Goal: Information Seeking & Learning: Learn about a topic

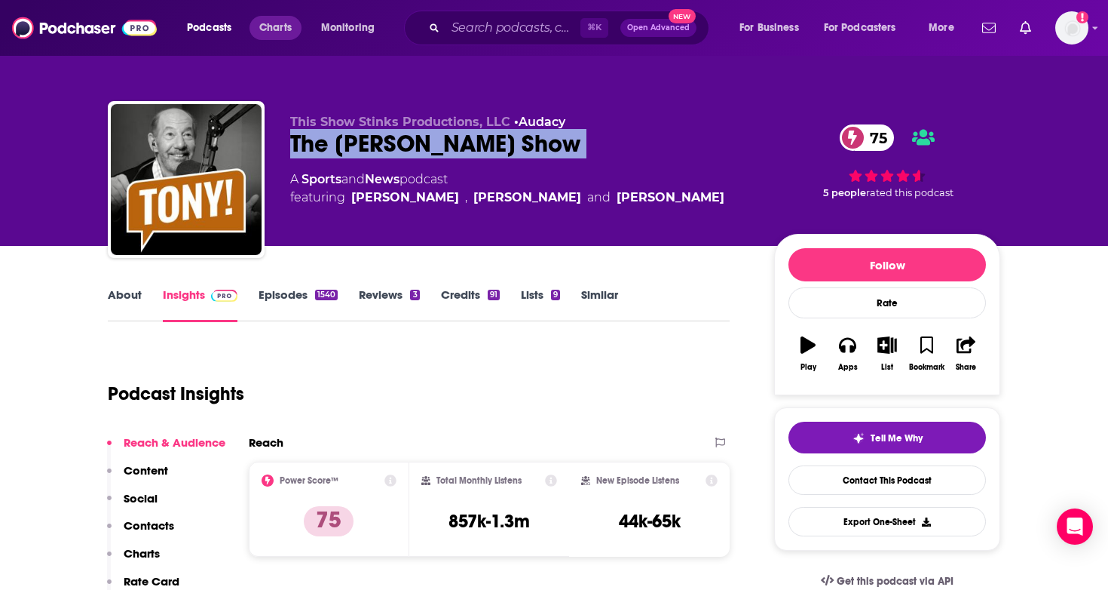
click at [291, 29] on span "Charts" at bounding box center [275, 27] width 32 height 21
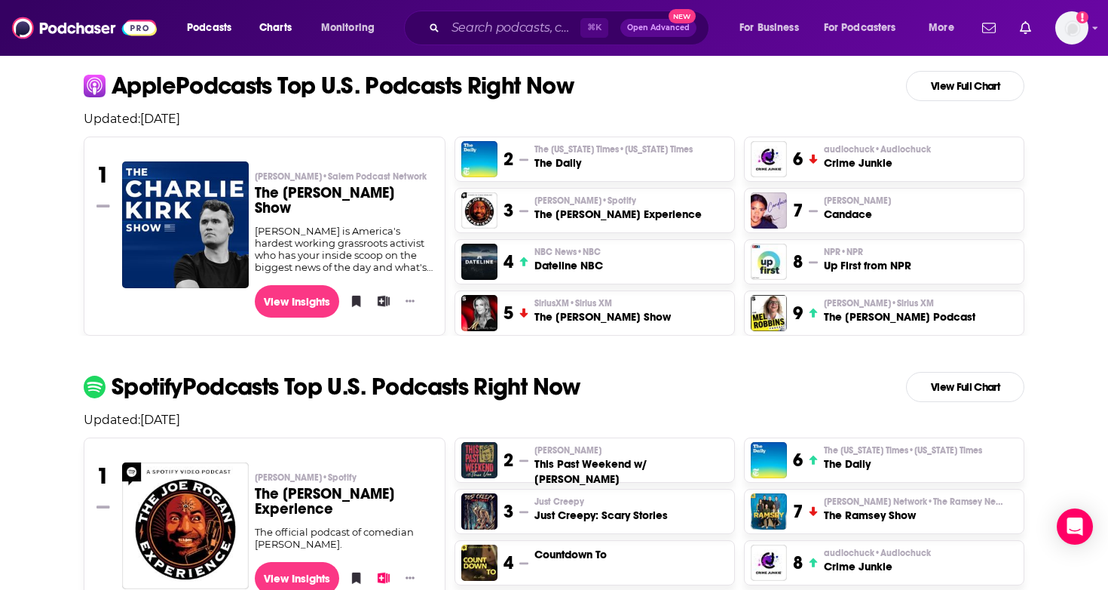
scroll to position [320, 0]
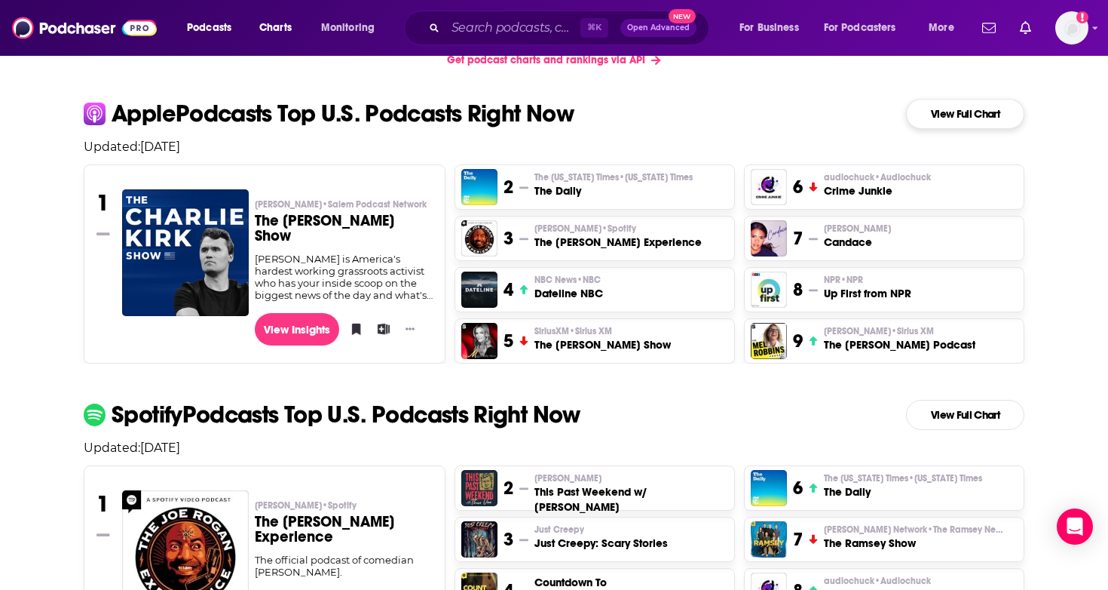
click at [951, 113] on link "View Full Chart" at bounding box center [965, 114] width 118 height 30
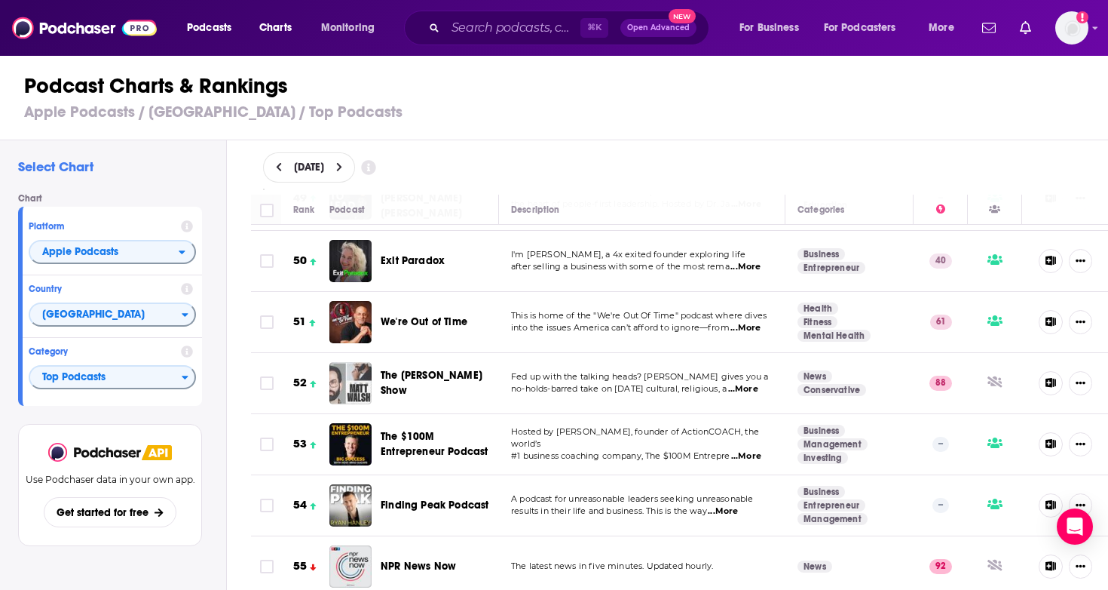
scroll to position [3058, 0]
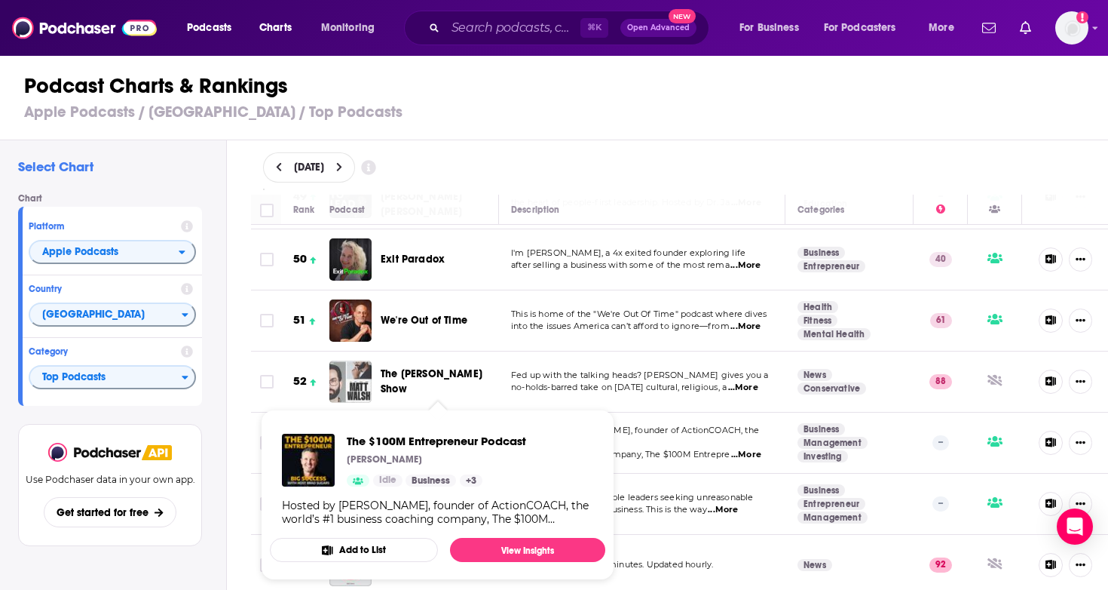
click at [394, 428] on span "The $100M Entrepreneur Podcast" at bounding box center [434, 442] width 107 height 28
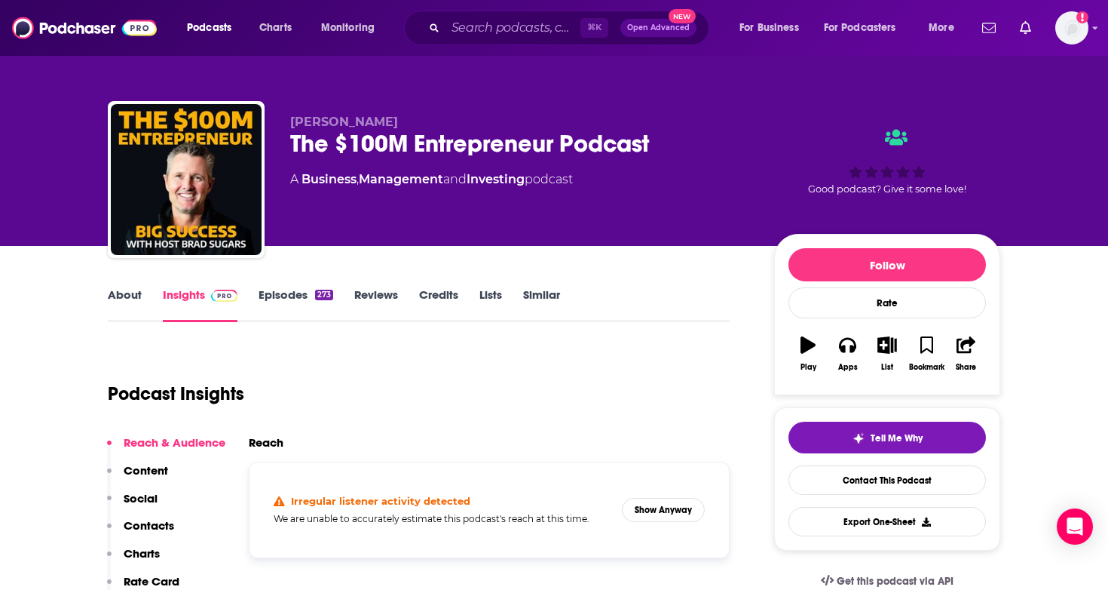
click at [309, 291] on link "Episodes 273" at bounding box center [296, 304] width 75 height 35
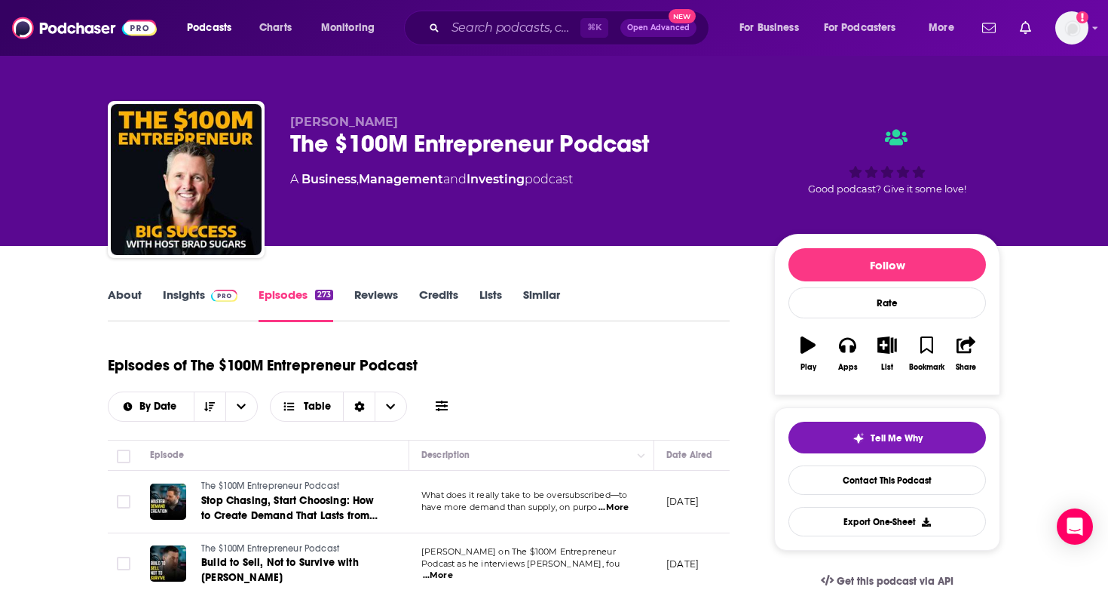
click at [523, 140] on div "The $100M Entrepreneur Podcast" at bounding box center [520, 143] width 460 height 29
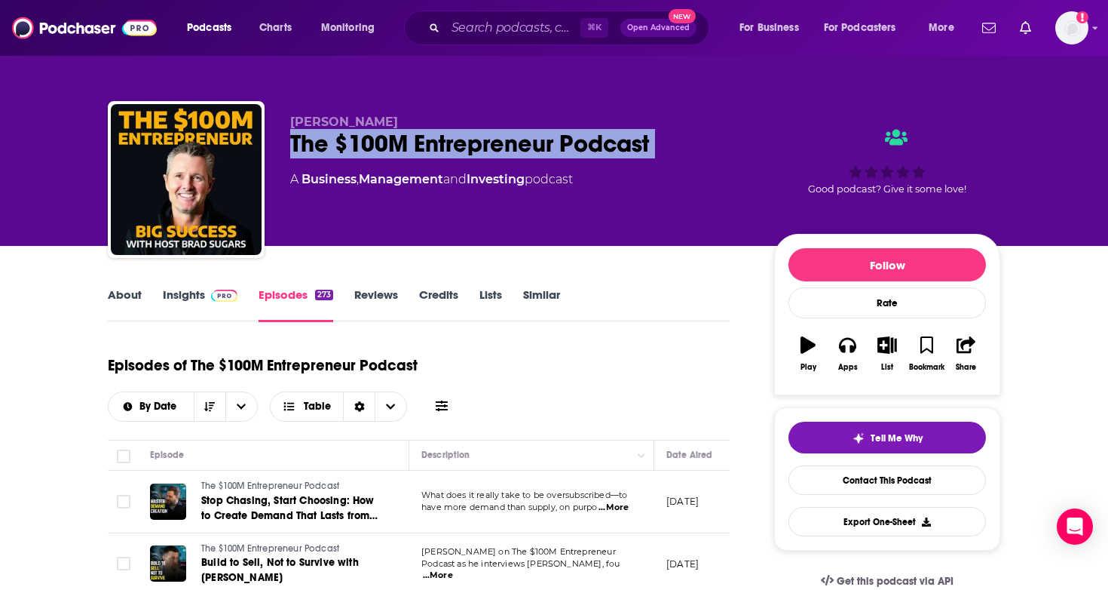
copy div "The $100M Entrepreneur Podcast"
